Goal: Task Accomplishment & Management: Use online tool/utility

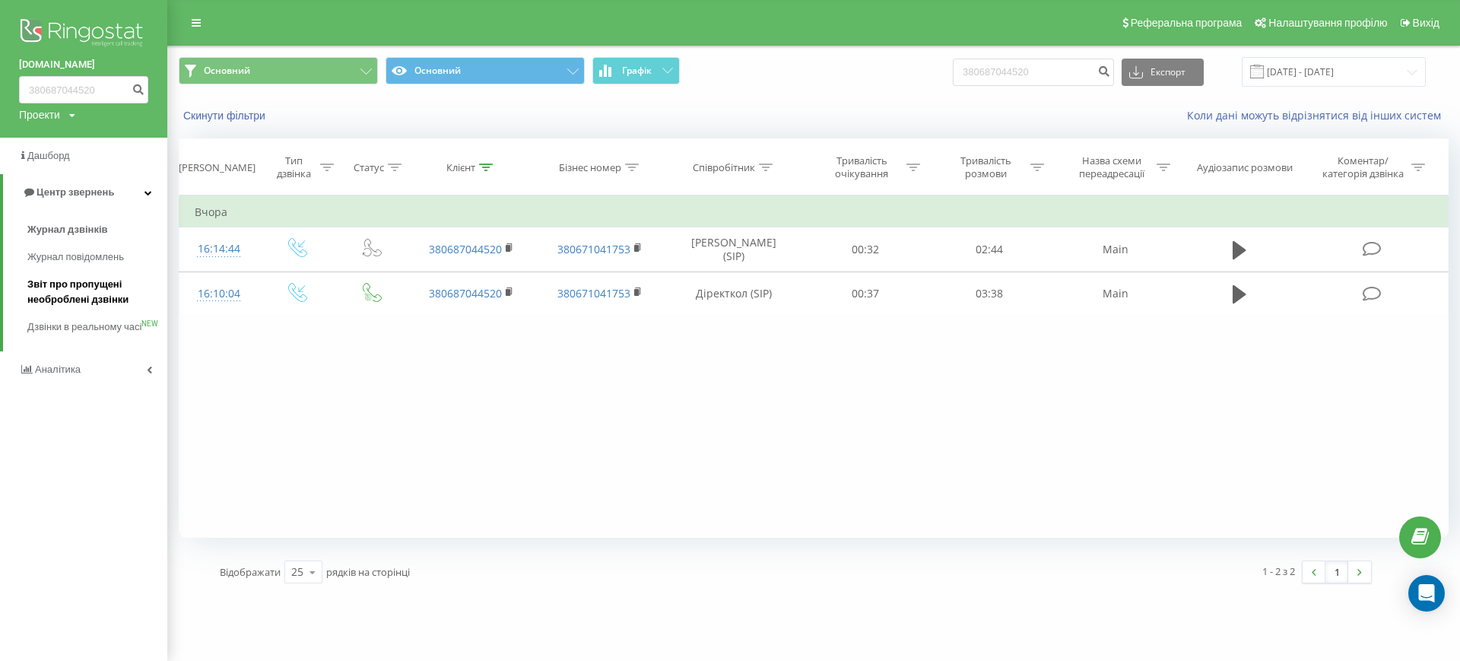
drag, startPoint x: 0, startPoint y: 0, endPoint x: 92, endPoint y: 307, distance: 320.8
click at [92, 307] on span "Звіт про пропущені необроблені дзвінки" at bounding box center [93, 292] width 132 height 30
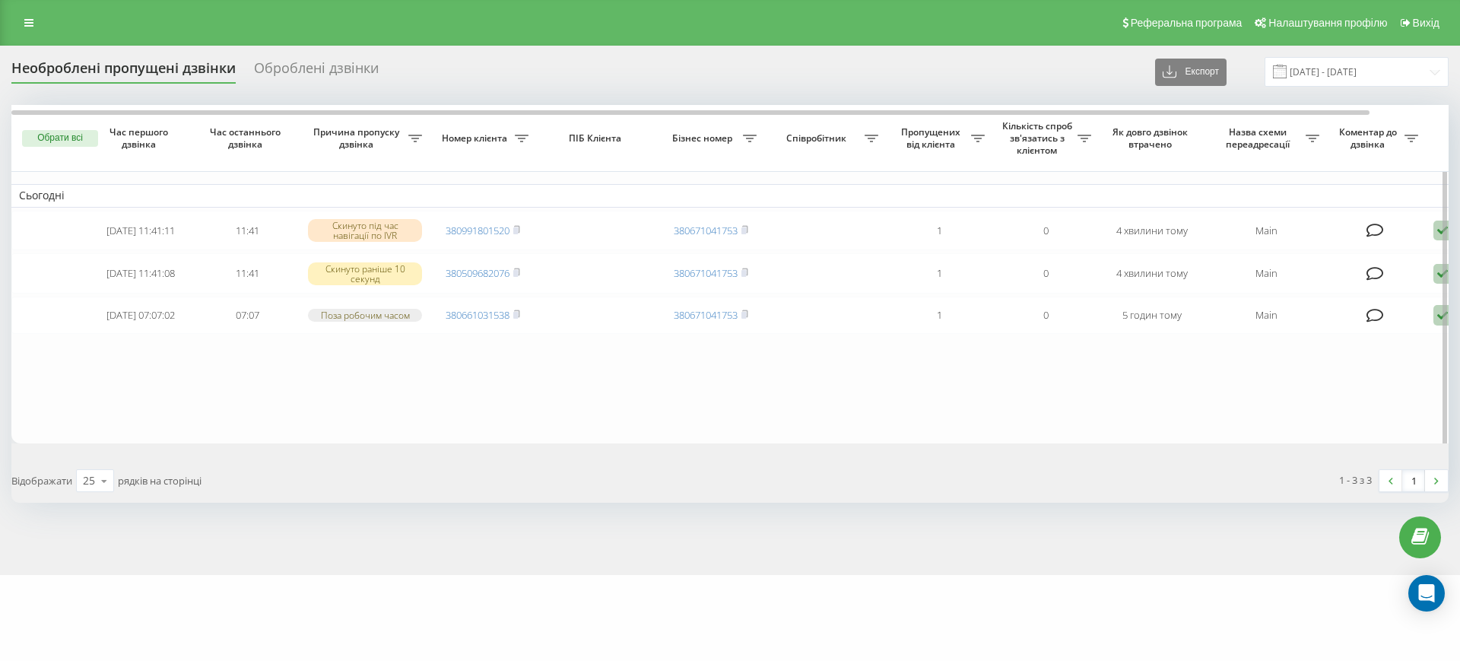
click at [65, 140] on button "Обрати всі" at bounding box center [60, 138] width 76 height 17
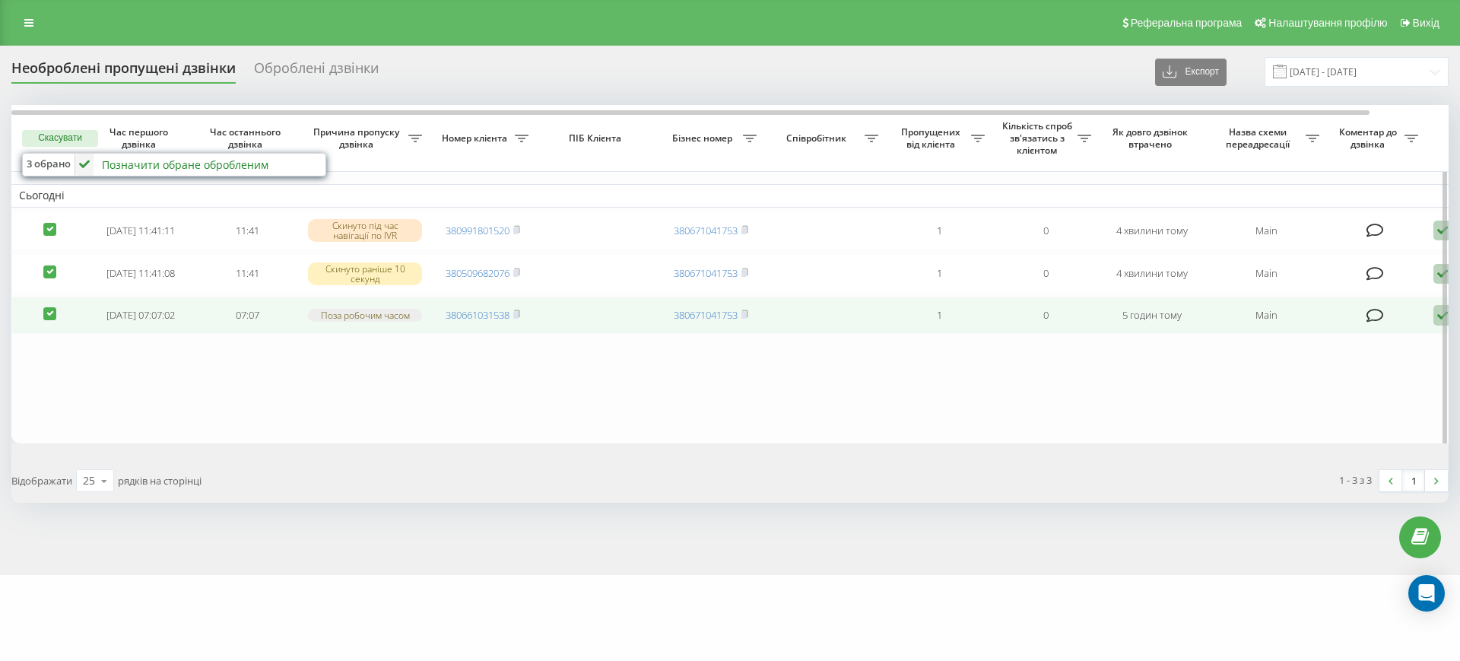
click at [48, 307] on label at bounding box center [49, 307] width 13 height 0
checkbox input "false"
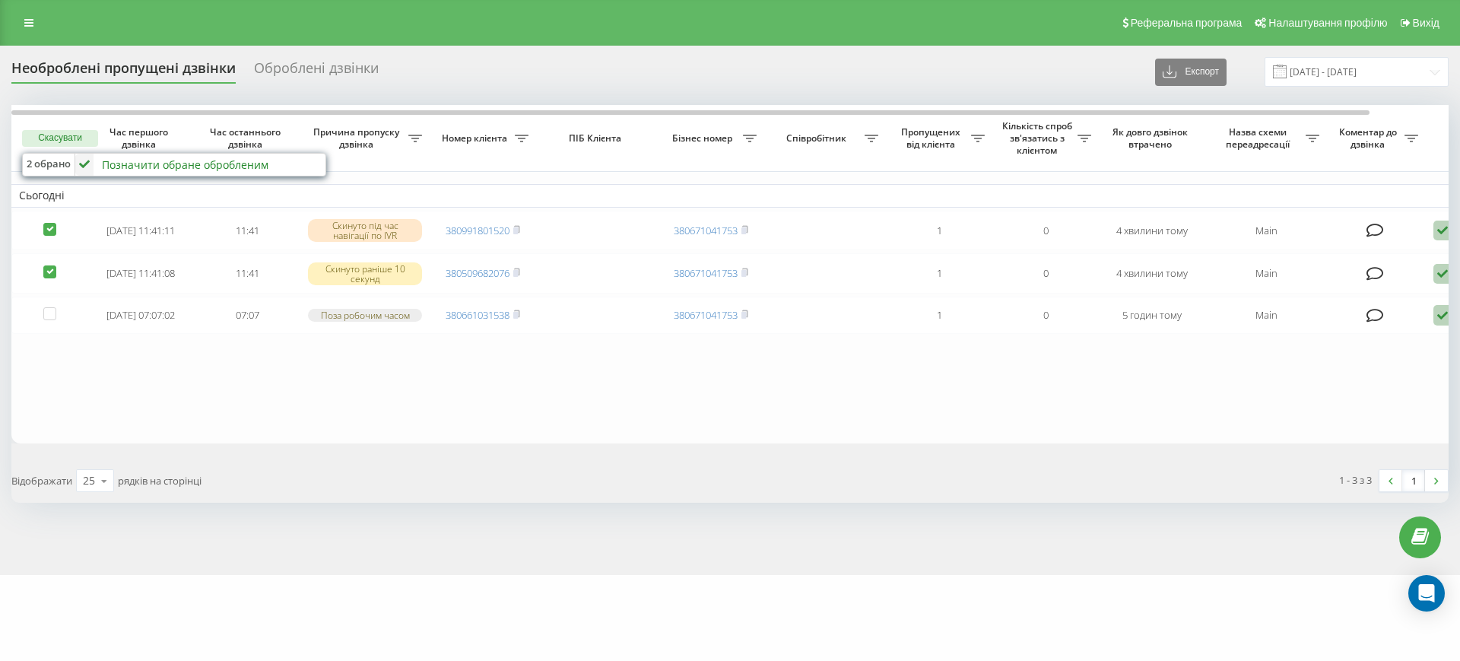
click at [141, 167] on div "Позначити обране обробленим" at bounding box center [185, 164] width 167 height 14
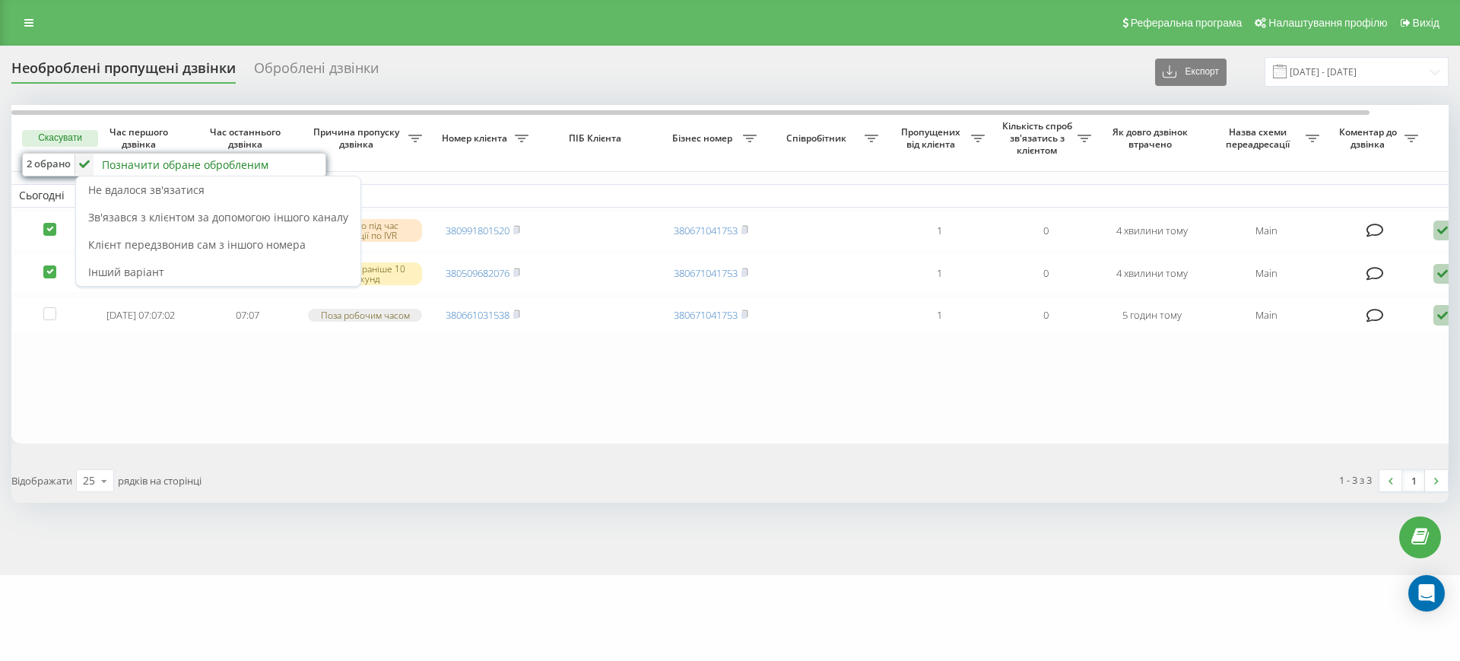
click at [359, 460] on div "2 обрано Позначити обране обробленим Не вдалося зв'язатися Зв'язався з клієнтом…" at bounding box center [730, 304] width 1438 height 398
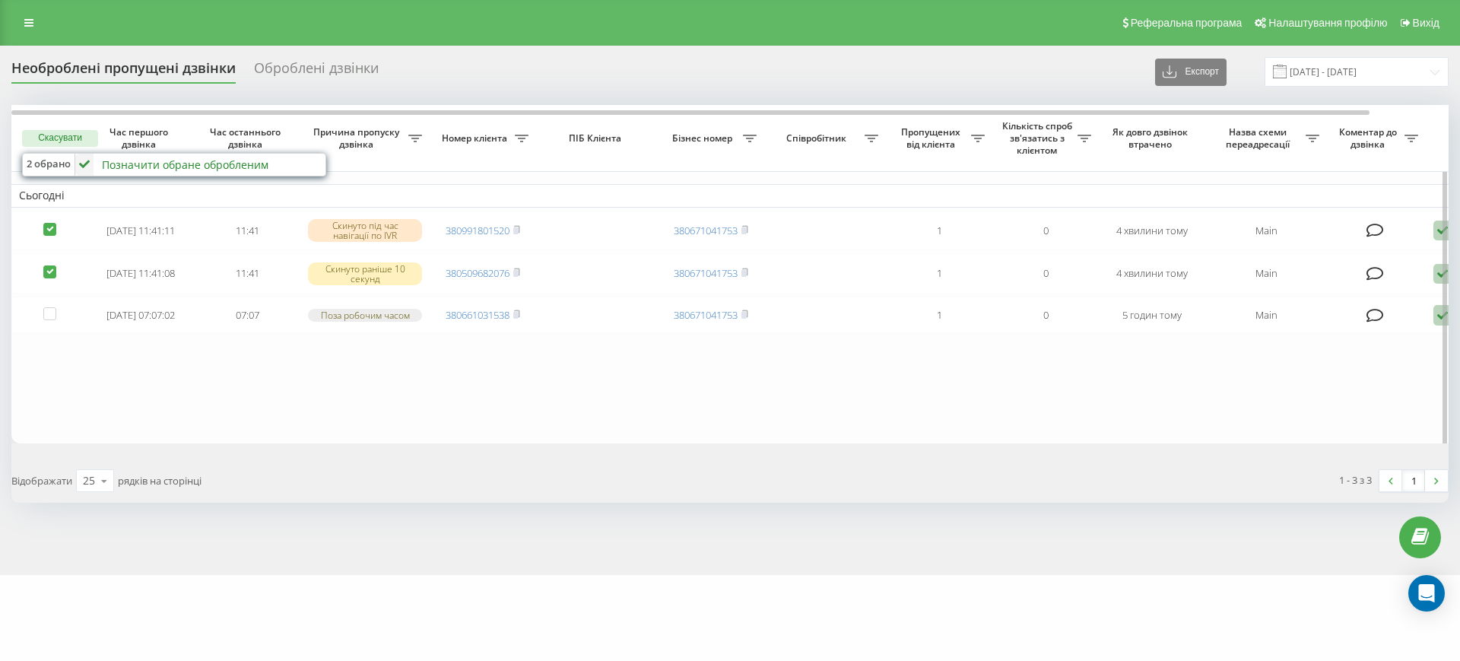
click at [122, 170] on div "Позначити обране обробленим" at bounding box center [185, 164] width 167 height 14
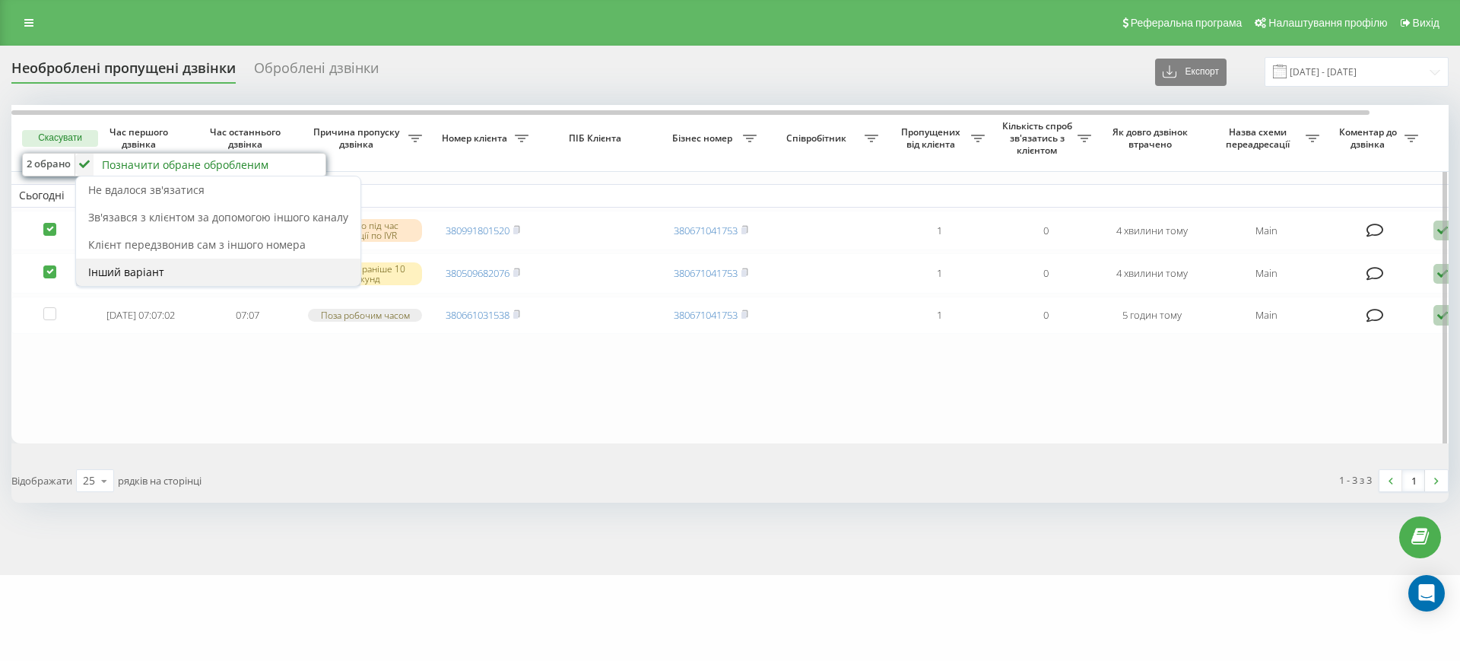
click at [193, 273] on div "Інший варіант" at bounding box center [218, 272] width 284 height 27
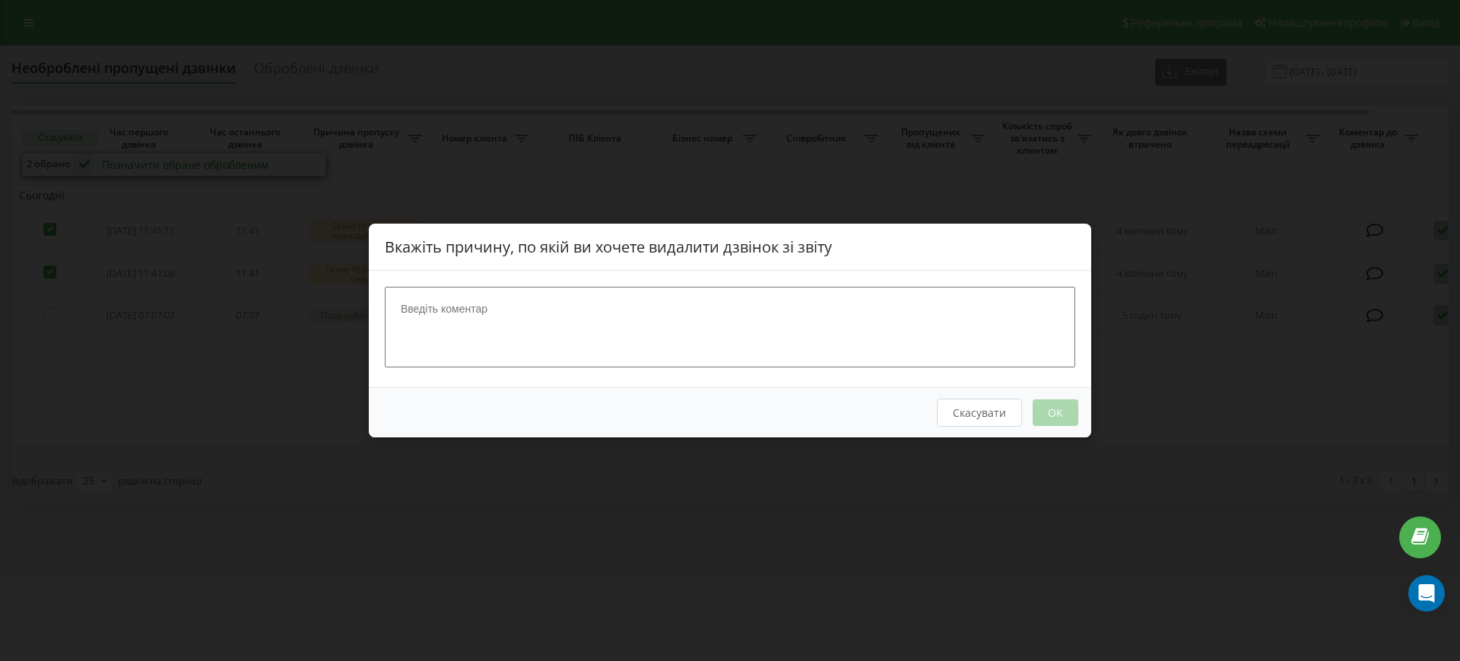
click at [512, 351] on textarea at bounding box center [730, 327] width 691 height 81
type textarea "РНе"
type textarea "Нецільовий дзвінок"
click at [1045, 412] on button "OK" at bounding box center [1056, 412] width 46 height 27
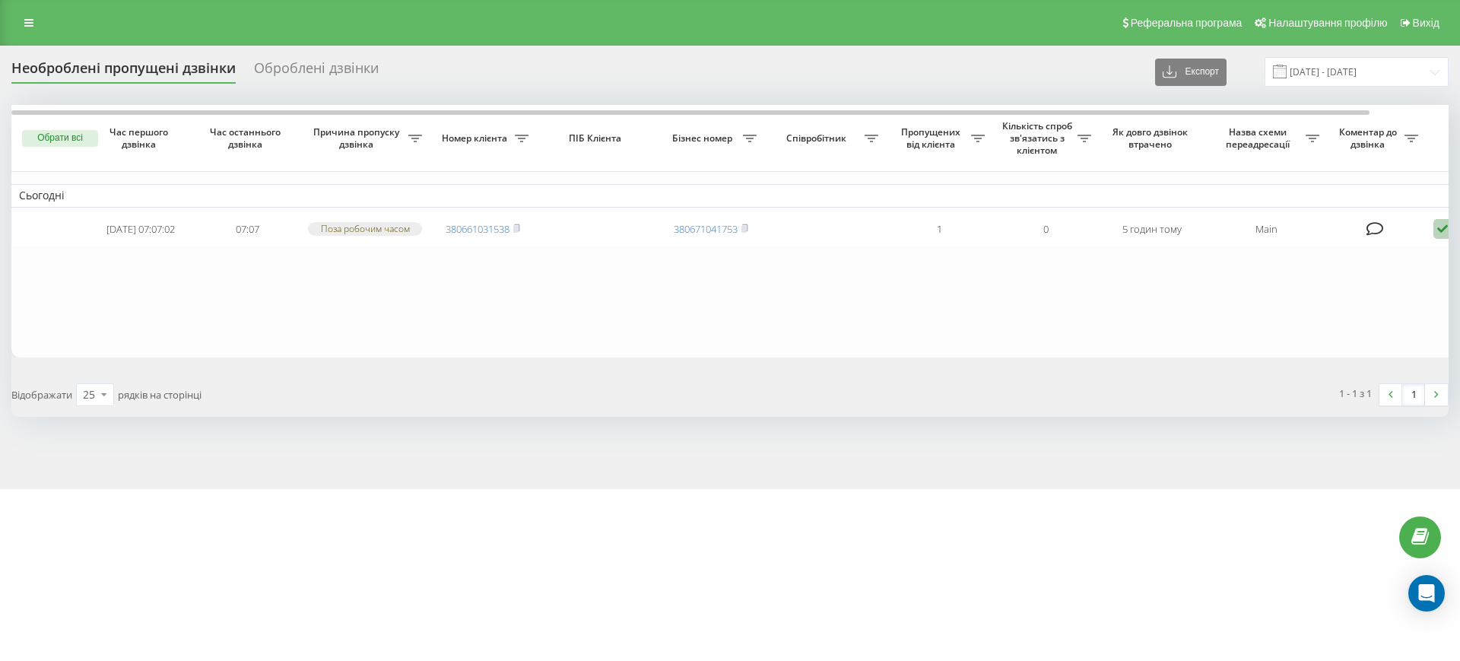
click at [964, 415] on div "1 - 1 з 1 1" at bounding box center [1094, 395] width 729 height 44
drag, startPoint x: 900, startPoint y: 0, endPoint x: 872, endPoint y: 54, distance: 60.9
click at [914, 68] on div "Необроблені пропущені дзвінки Оброблені дзвінки Експорт .csv .xlsx [DATE] - [DA…" at bounding box center [730, 72] width 1438 height 30
